Goal: Task Accomplishment & Management: Use online tool/utility

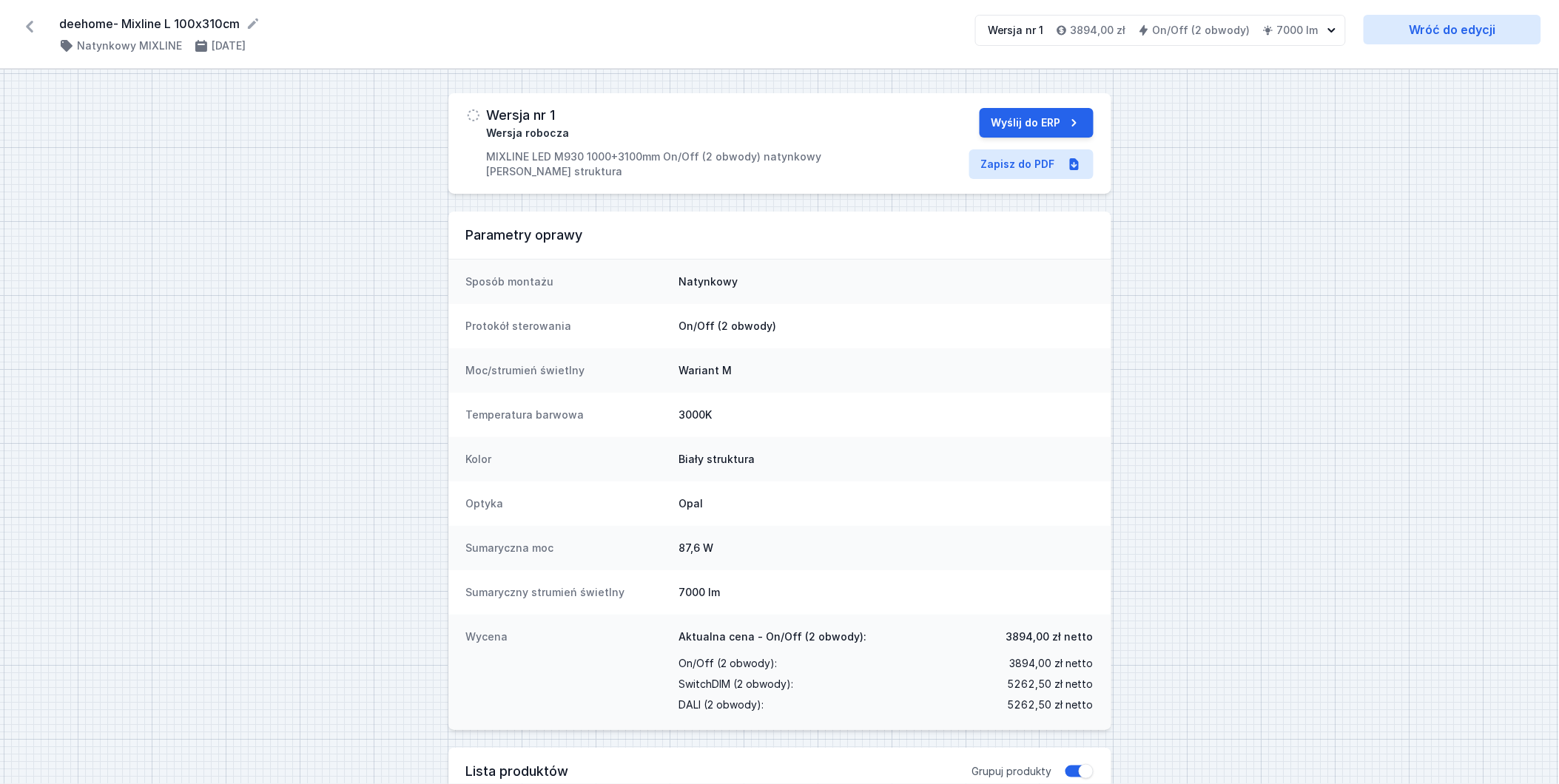
click at [35, 20] on icon at bounding box center [29, 26] width 24 height 24
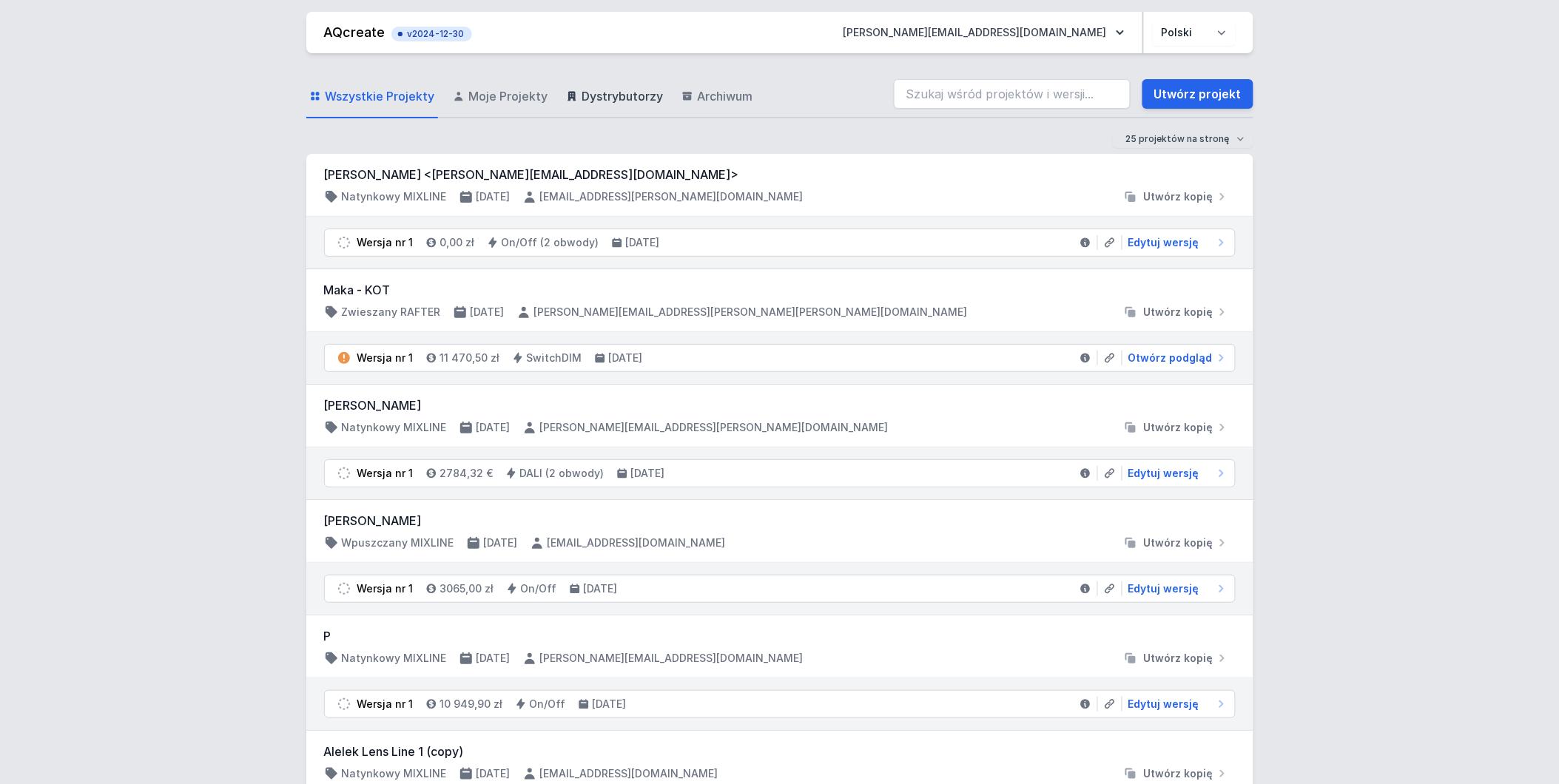
click at [616, 100] on span "Dystrybutorzy" at bounding box center [622, 96] width 81 height 17
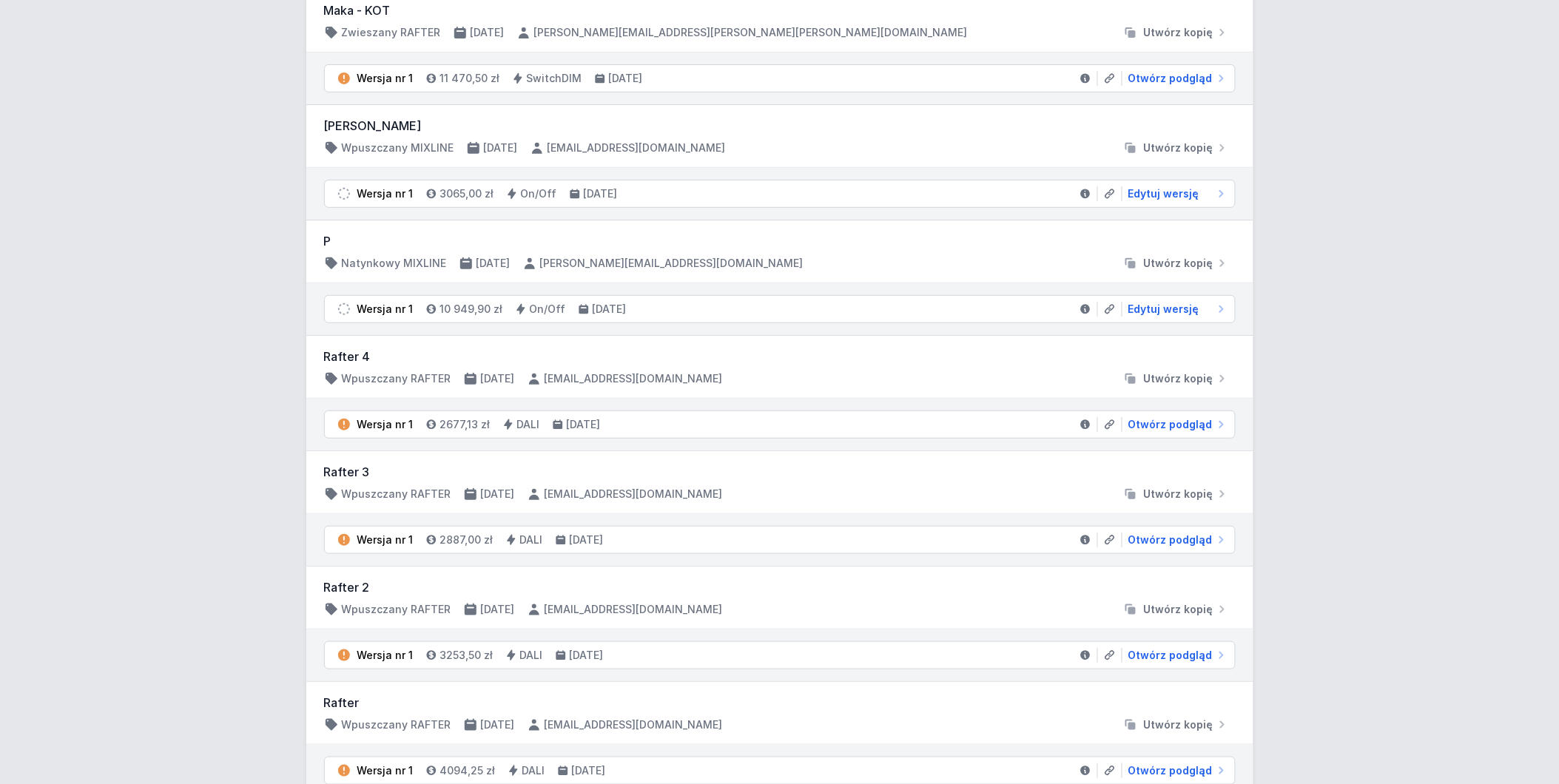
scroll to position [247, 0]
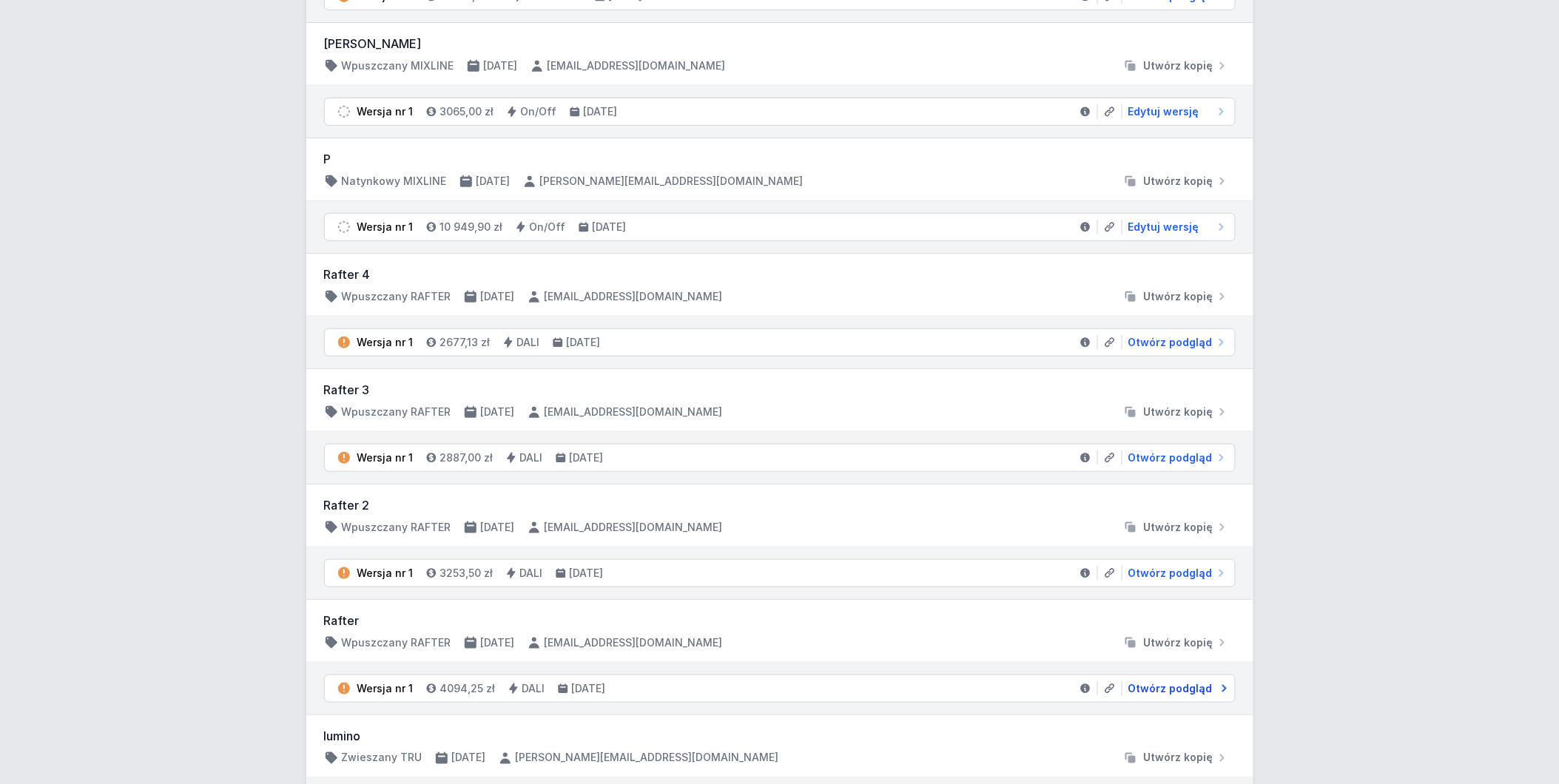
click at [1154, 685] on span "Otwórz podgląd" at bounding box center [1170, 688] width 84 height 14
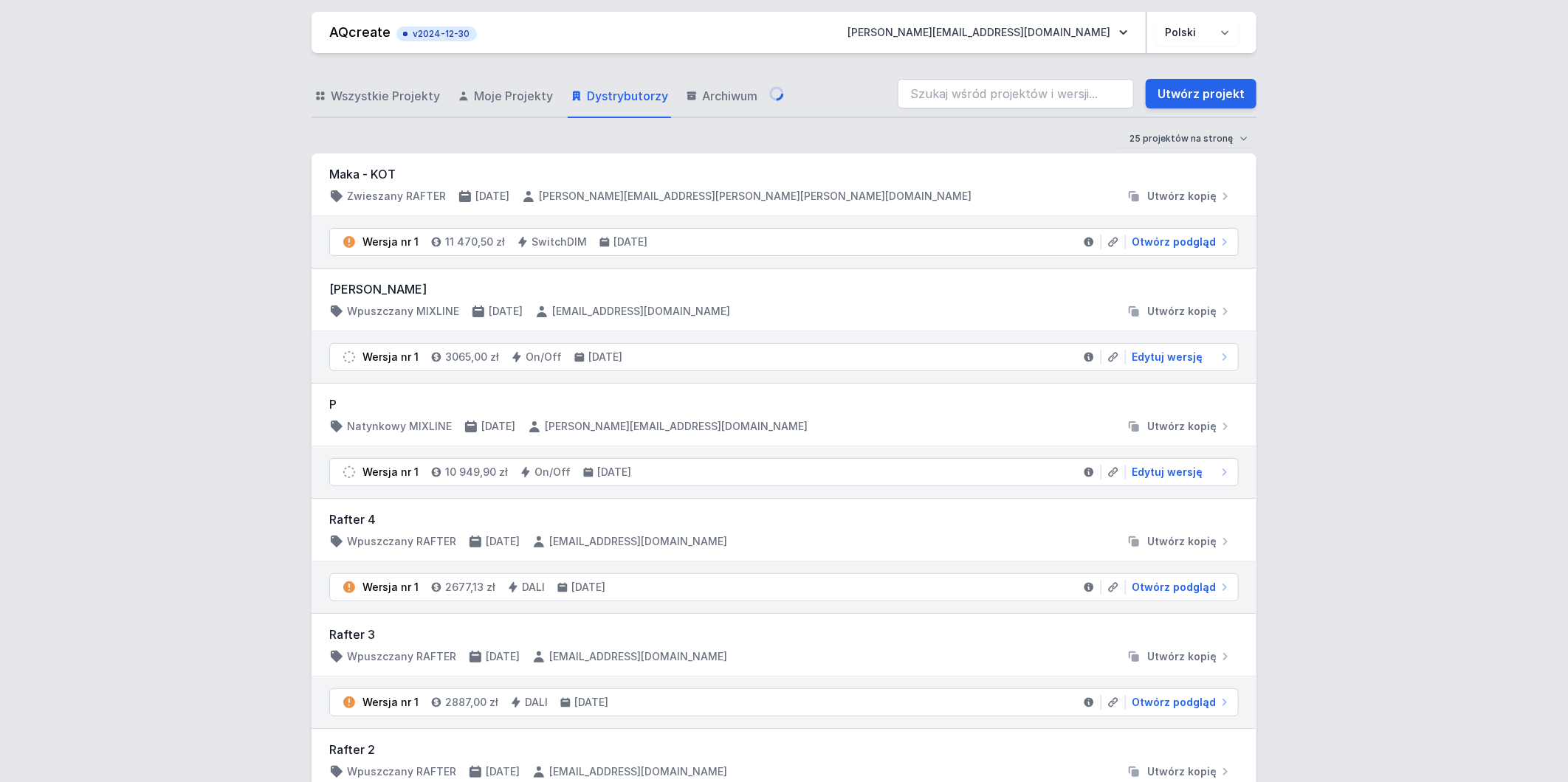
select select "M"
select select "3000"
select select "4"
select select "2"
